Goal: Obtain resource: Obtain resource

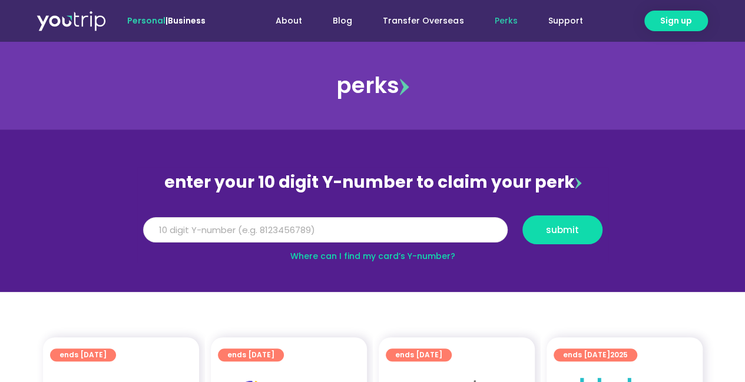
click at [184, 232] on input "Y Number" at bounding box center [325, 230] width 365 height 26
click at [192, 227] on input "Y Number" at bounding box center [325, 230] width 365 height 26
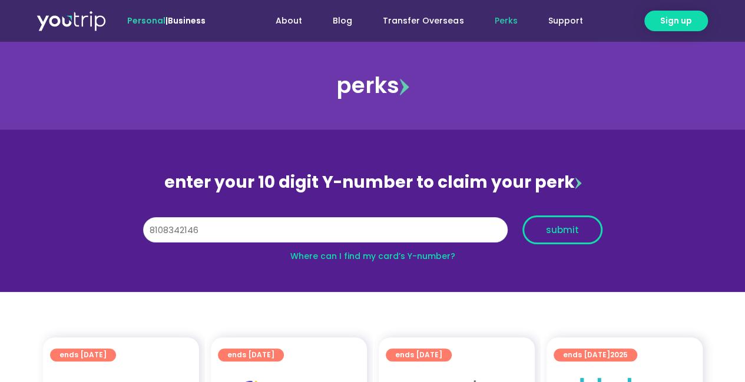
type input "8108342146"
click at [582, 227] on span "submit" at bounding box center [563, 230] width 60 height 9
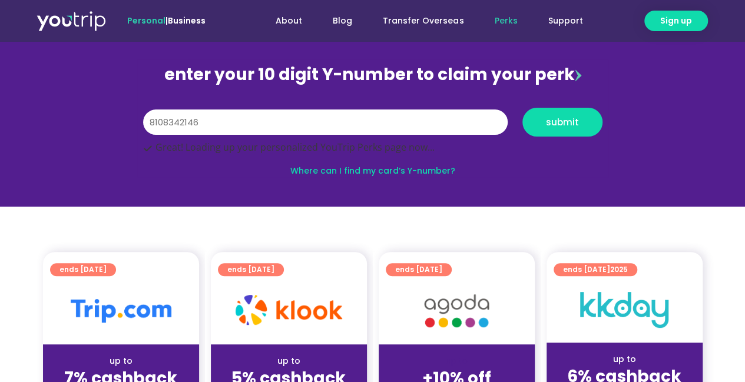
scroll to position [110, 0]
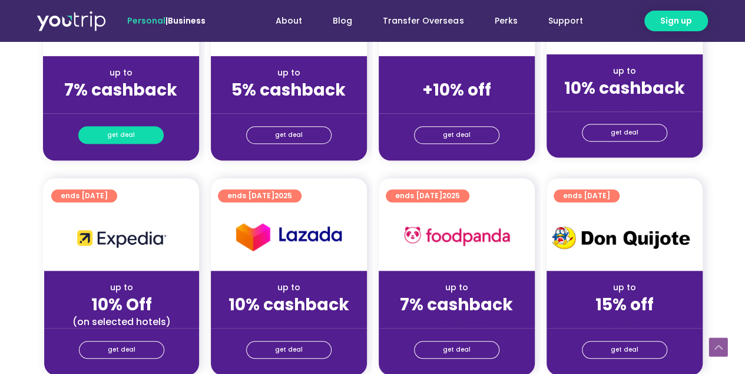
click at [104, 136] on link "get deal" at bounding box center [120, 135] width 85 height 18
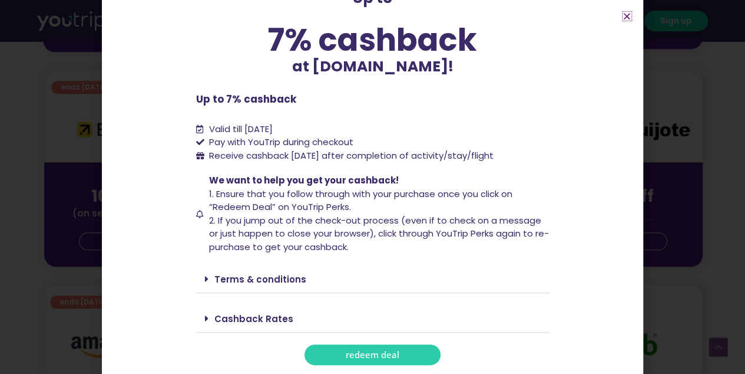
scroll to position [502, 0]
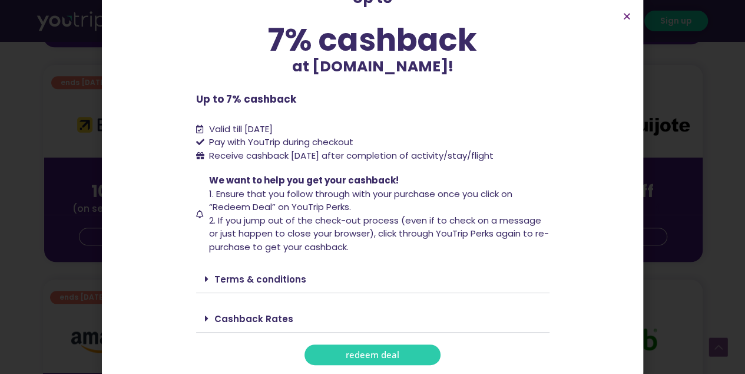
click at [351, 354] on span "redeem deal" at bounding box center [373, 354] width 54 height 9
